Goal: Book appointment/travel/reservation

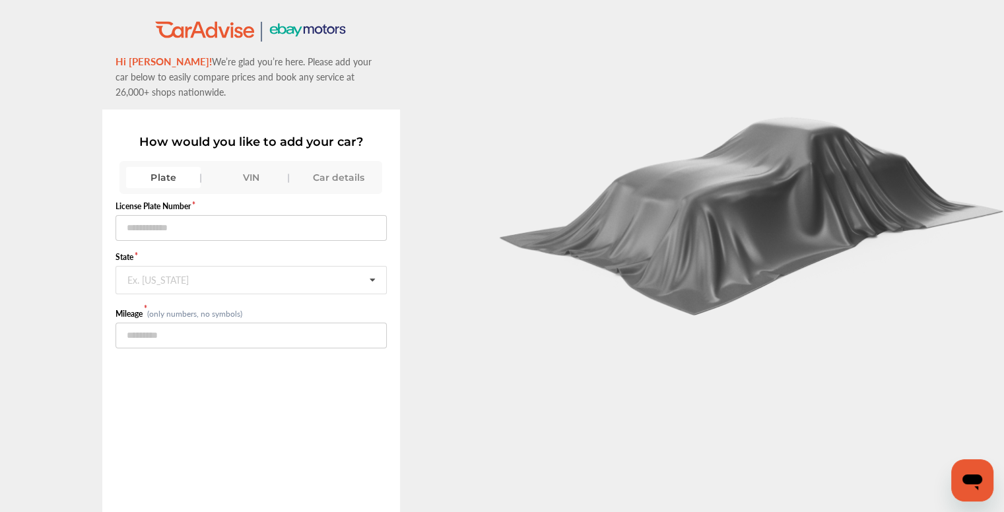
click at [252, 170] on div "VIN" at bounding box center [251, 177] width 75 height 21
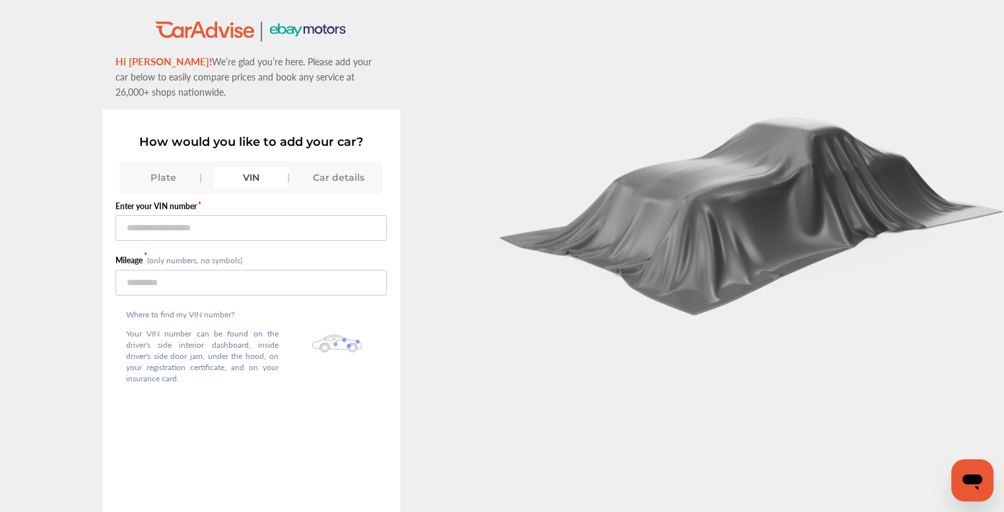
click at [264, 182] on div "VIN" at bounding box center [251, 177] width 75 height 21
click at [231, 229] on input "text" at bounding box center [251, 228] width 271 height 26
paste input "**********"
type input "**********"
click at [283, 296] on div "Where to find my VIN number? Your VIN number can be found on the driver's side …" at bounding box center [203, 349] width 174 height 107
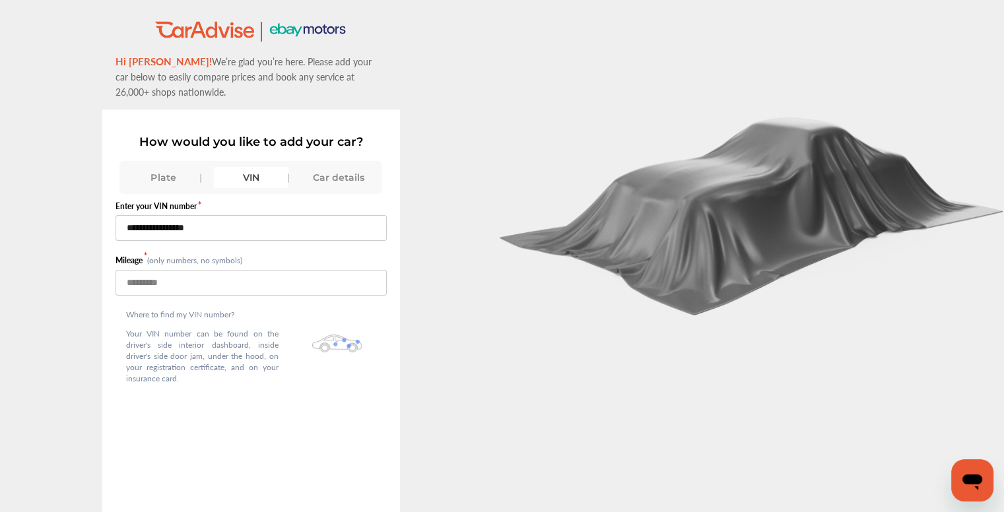
click at [292, 281] on input "number" at bounding box center [251, 283] width 271 height 26
type input "*****"
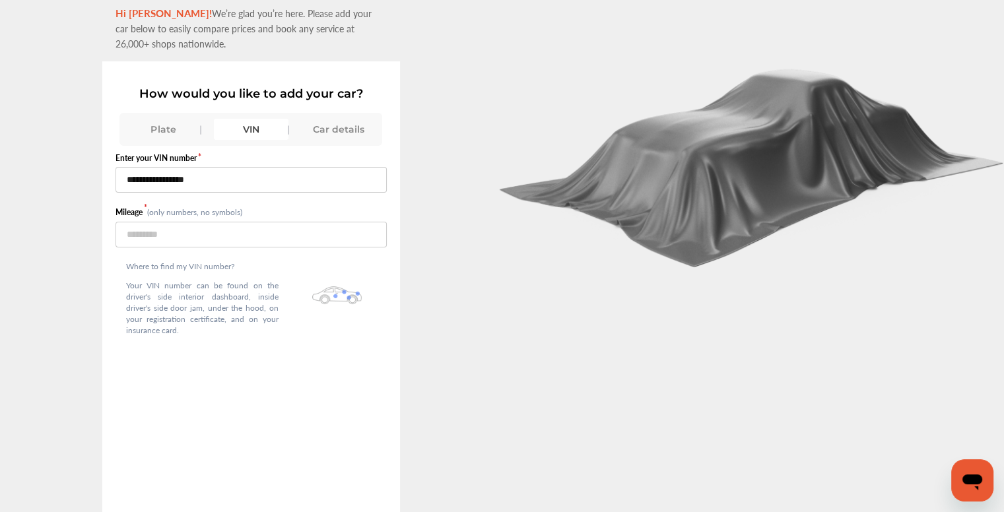
scroll to position [92, 0]
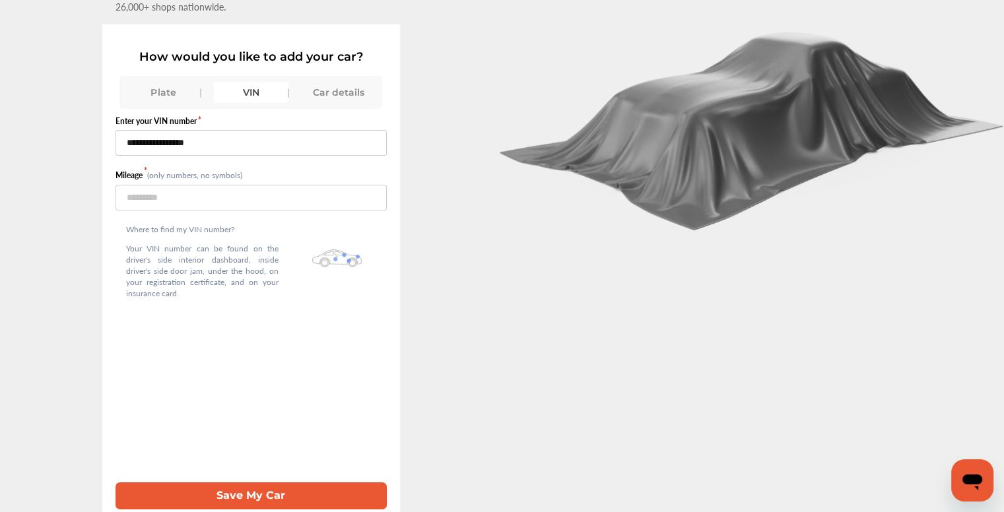
click at [298, 483] on button "Save My Car" at bounding box center [251, 496] width 271 height 27
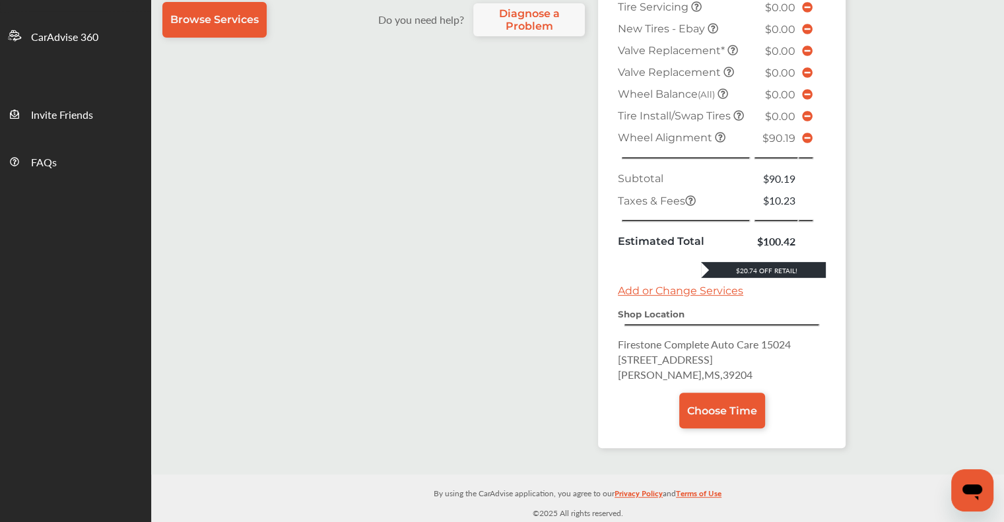
scroll to position [403, 0]
click at [808, 142] on icon at bounding box center [807, 138] width 11 height 11
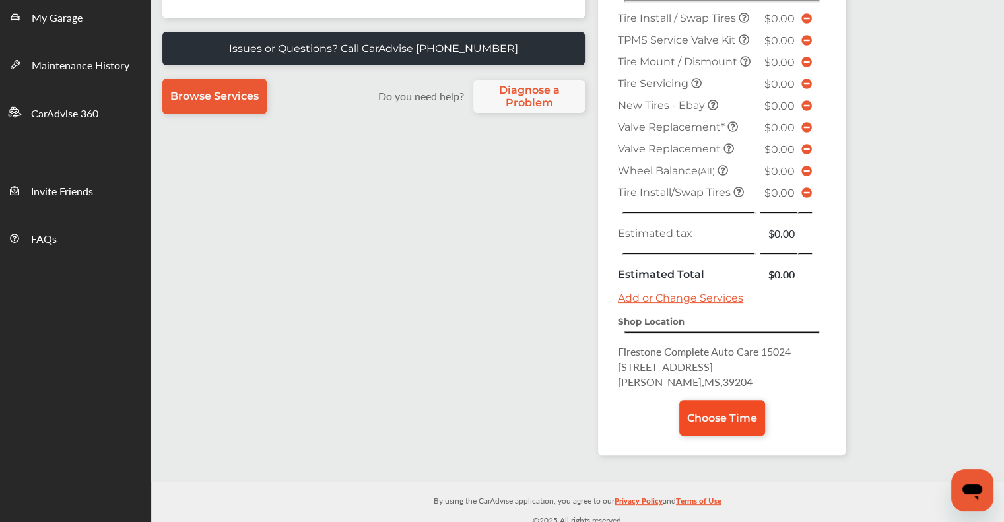
click at [723, 418] on link "Choose Time" at bounding box center [722, 418] width 86 height 36
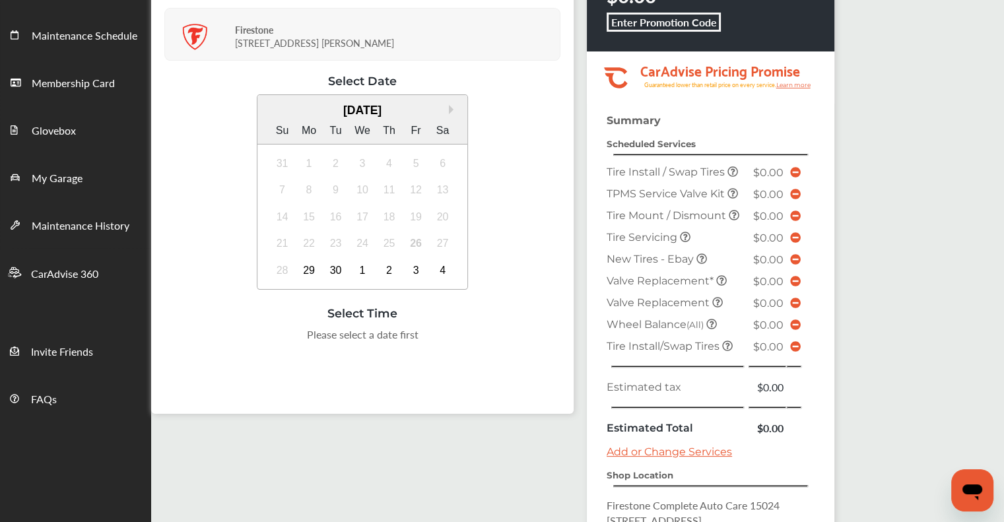
scroll to position [198, 0]
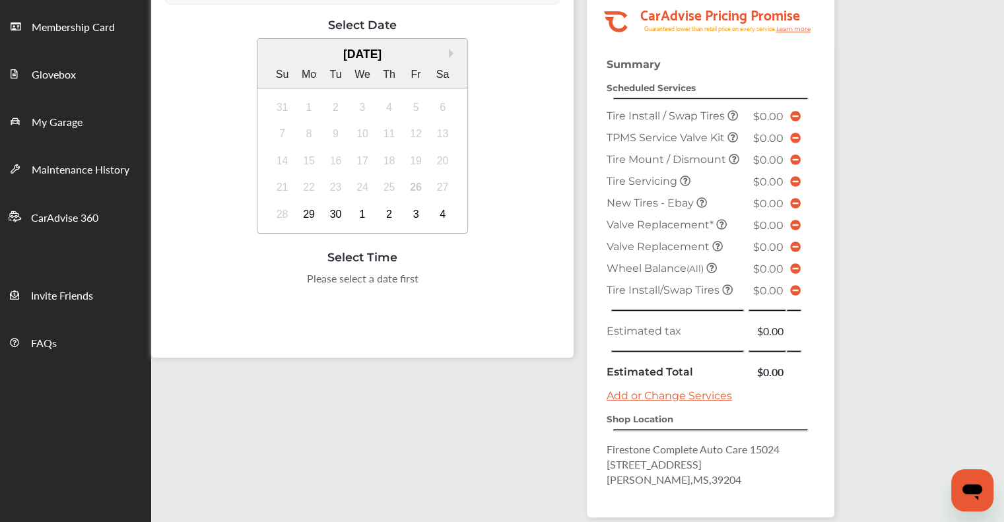
click at [515, 303] on div "Select Date Next Month September 2025 Su Mo Tu We Th Fr Sa 31 1 2 3 4 5 6 7 8 9…" at bounding box center [362, 175] width 396 height 314
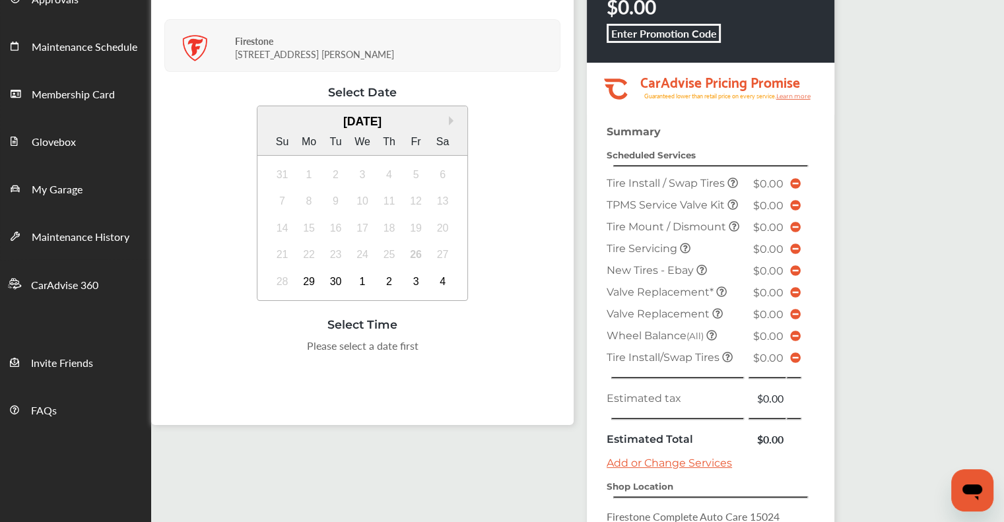
scroll to position [0, 0]
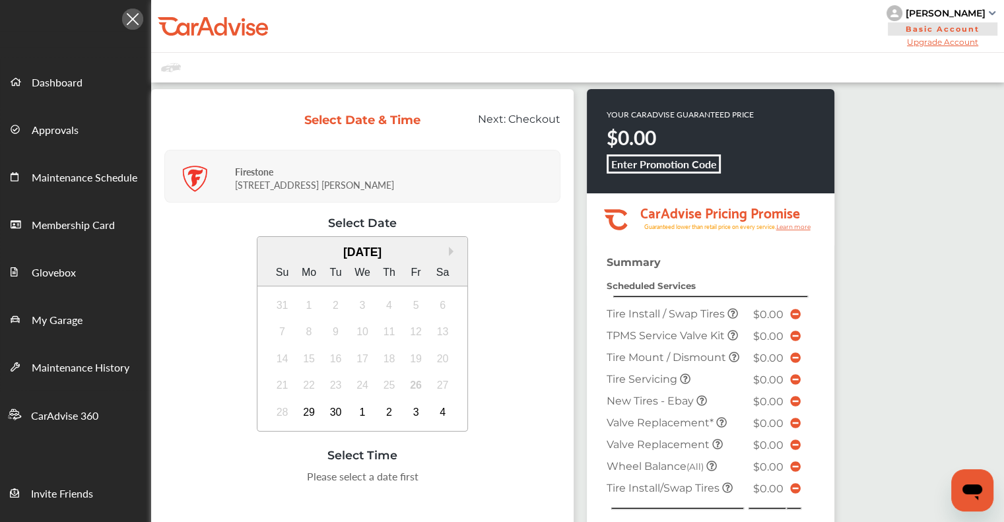
click at [968, 18] on div "[PERSON_NAME]" at bounding box center [946, 13] width 80 height 12
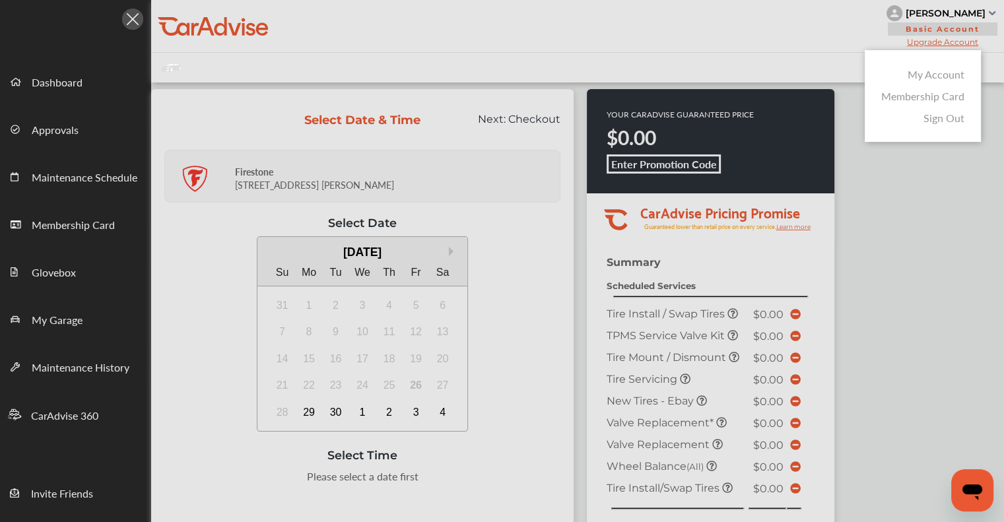
click at [968, 18] on div at bounding box center [502, 294] width 1004 height 588
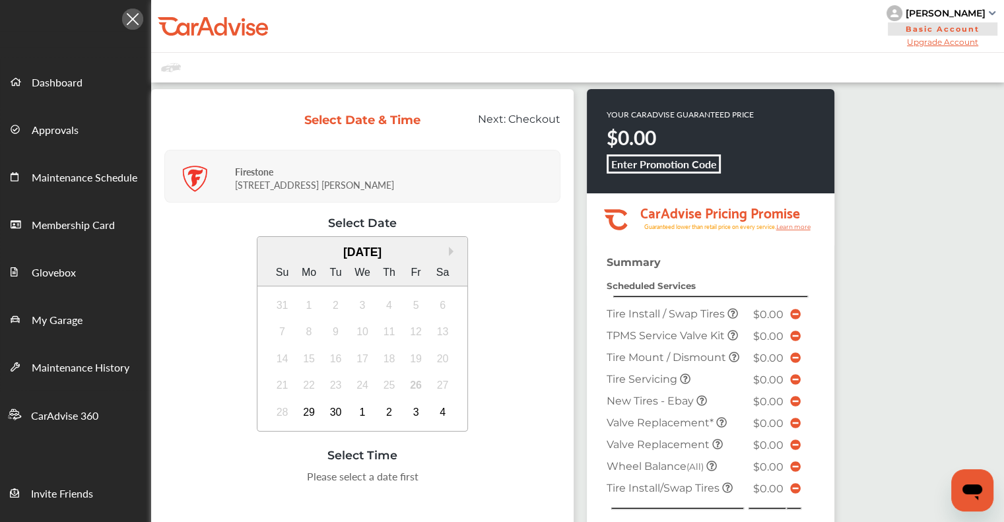
click at [966, 13] on div "[PERSON_NAME]" at bounding box center [946, 13] width 80 height 12
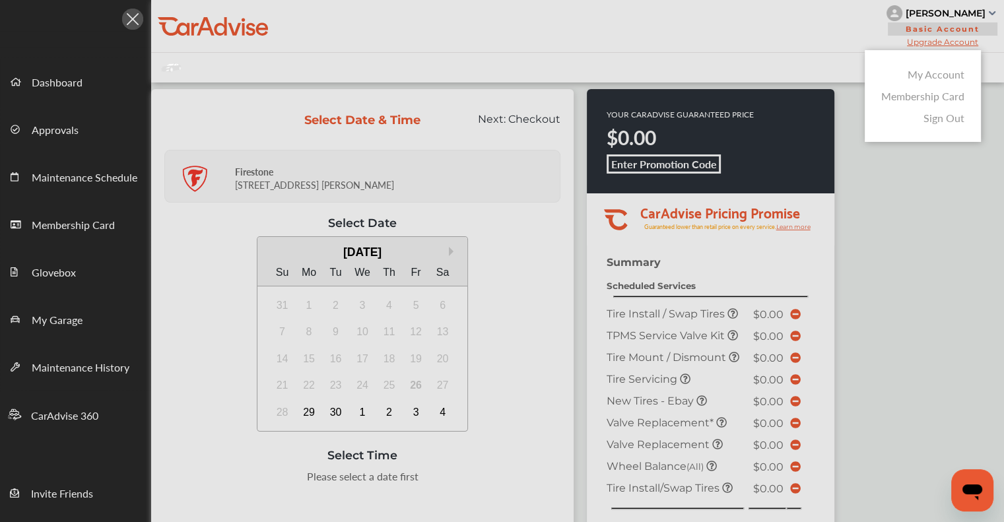
click at [966, 13] on div at bounding box center [502, 294] width 1004 height 588
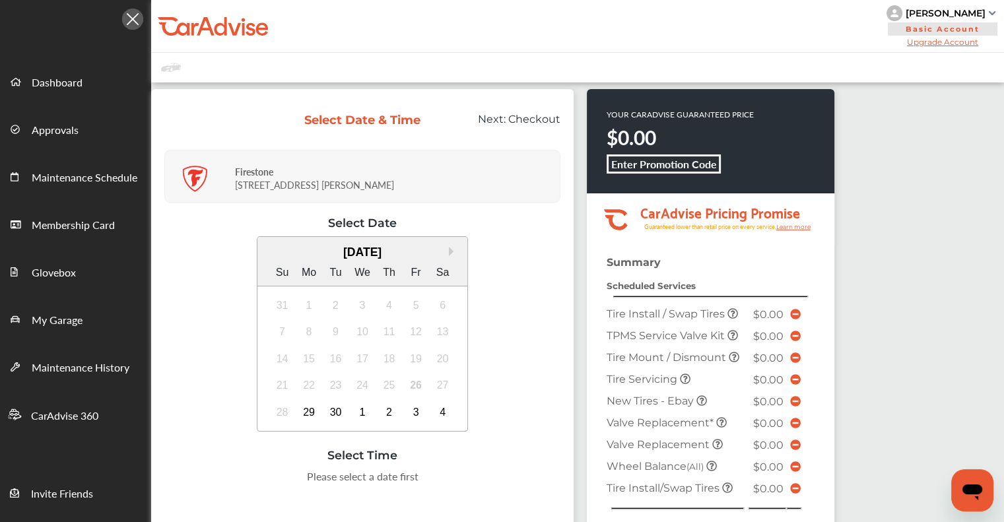
click at [966, 13] on div "[PERSON_NAME]" at bounding box center [946, 13] width 80 height 12
